Goal: Book appointment/travel/reservation

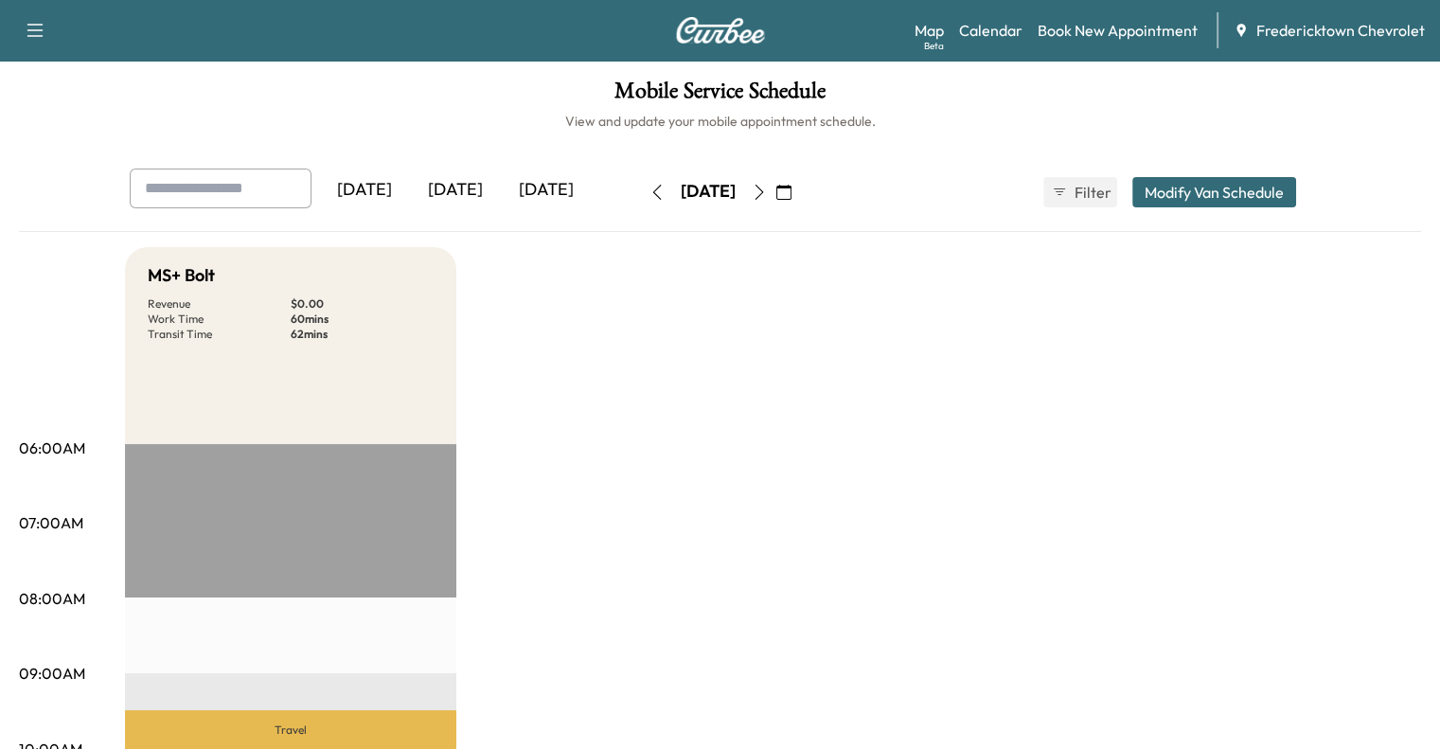
click at [767, 188] on icon "button" at bounding box center [759, 192] width 15 height 15
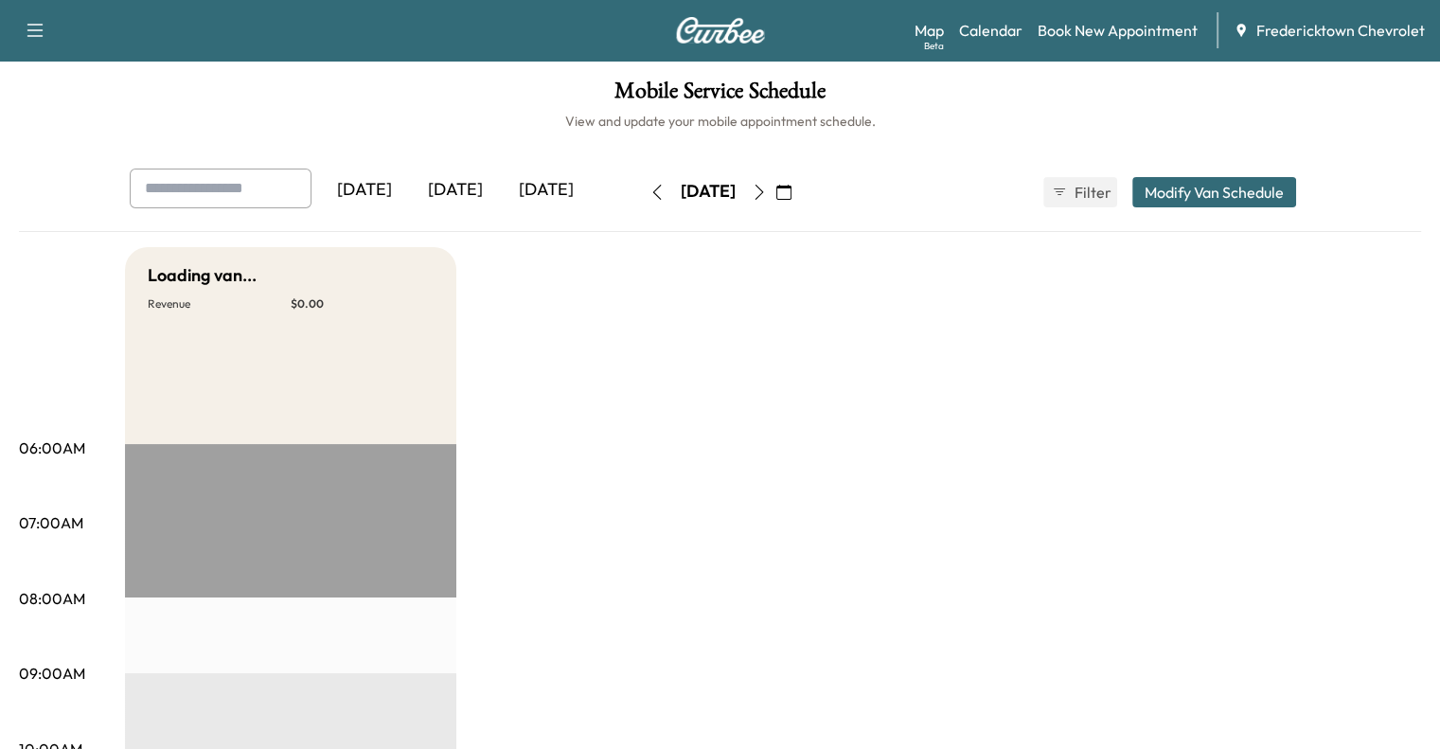
click at [767, 188] on icon "button" at bounding box center [759, 192] width 15 height 15
click at [776, 188] on button "button" at bounding box center [759, 192] width 32 height 30
click at [763, 188] on icon "button" at bounding box center [759, 192] width 9 height 15
click at [767, 188] on icon "button" at bounding box center [759, 192] width 15 height 15
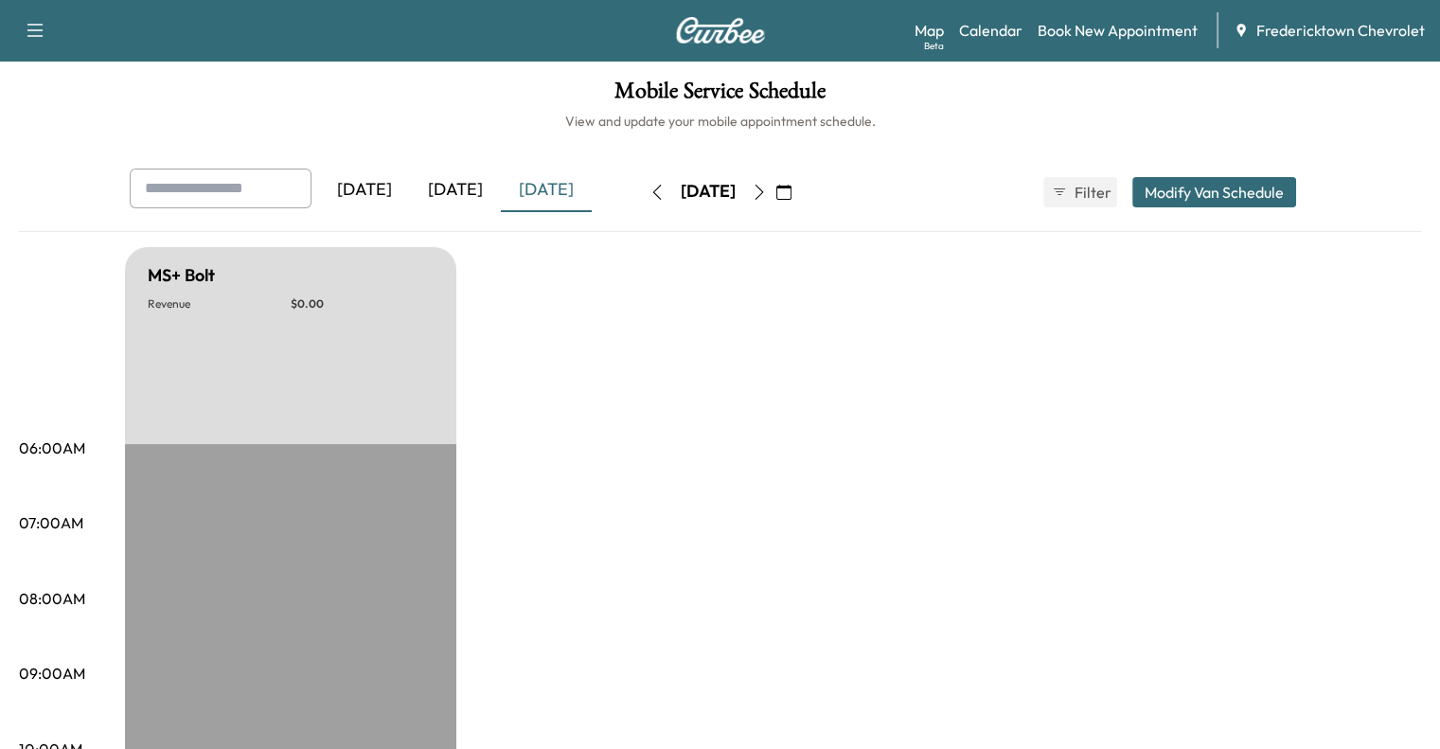
click at [767, 188] on icon "button" at bounding box center [759, 192] width 15 height 15
